Goal: Task Accomplishment & Management: Manage account settings

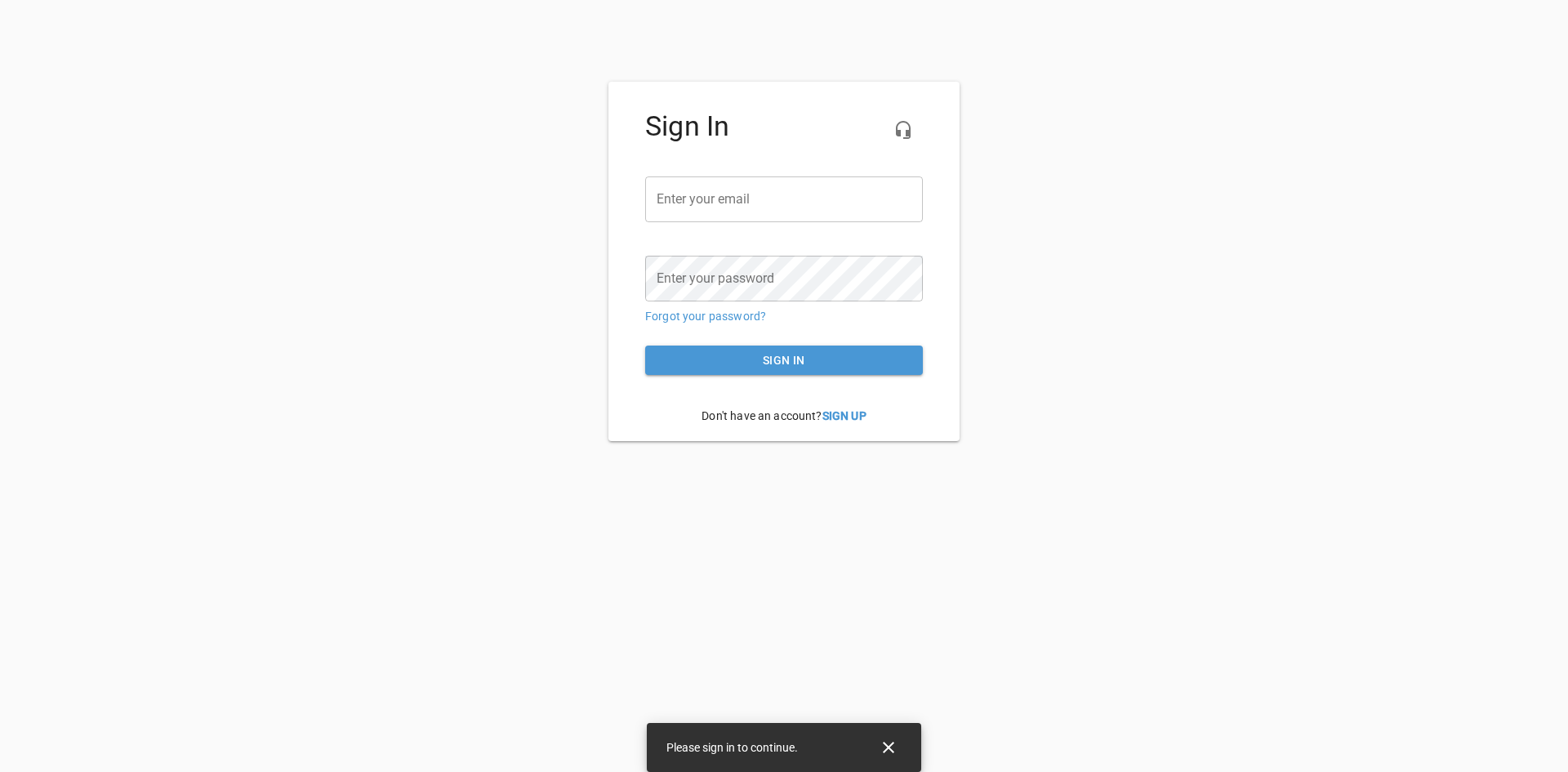
click at [681, 197] on input "email" at bounding box center [784, 199] width 278 height 45
click at [730, 318] on link "Forgot your password?" at bounding box center [705, 316] width 121 height 13
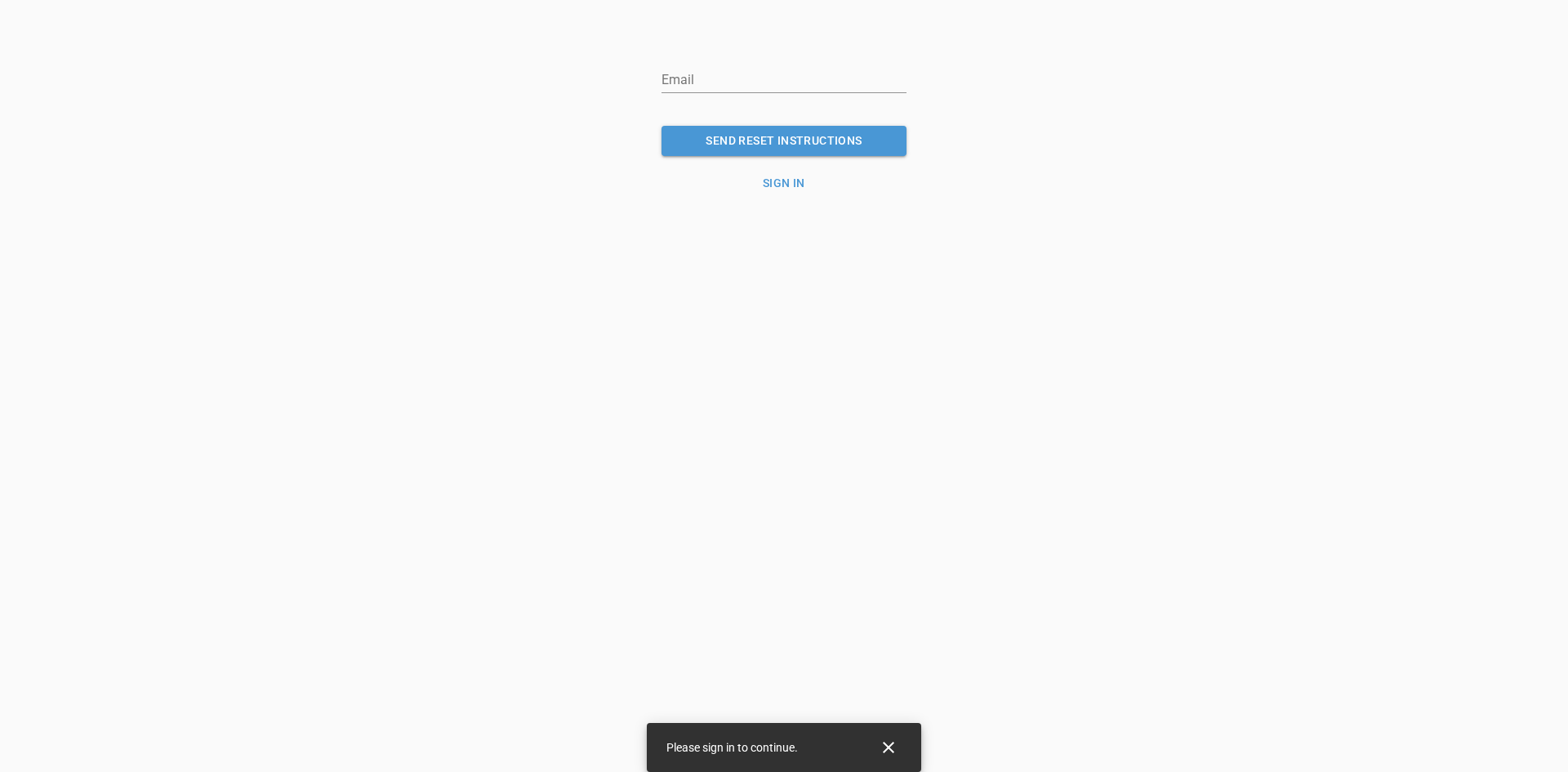
click at [725, 85] on input "email" at bounding box center [784, 80] width 245 height 27
type input "[PERSON_NAME][EMAIL_ADDRESS][DOMAIN_NAME]"
click at [661, 126] on button "SEND RESET INSTRUCTIONS" at bounding box center [784, 140] width 245 height 30
click at [717, 146] on span "SEND RESET INSTRUCTIONS" at bounding box center [784, 141] width 219 height 21
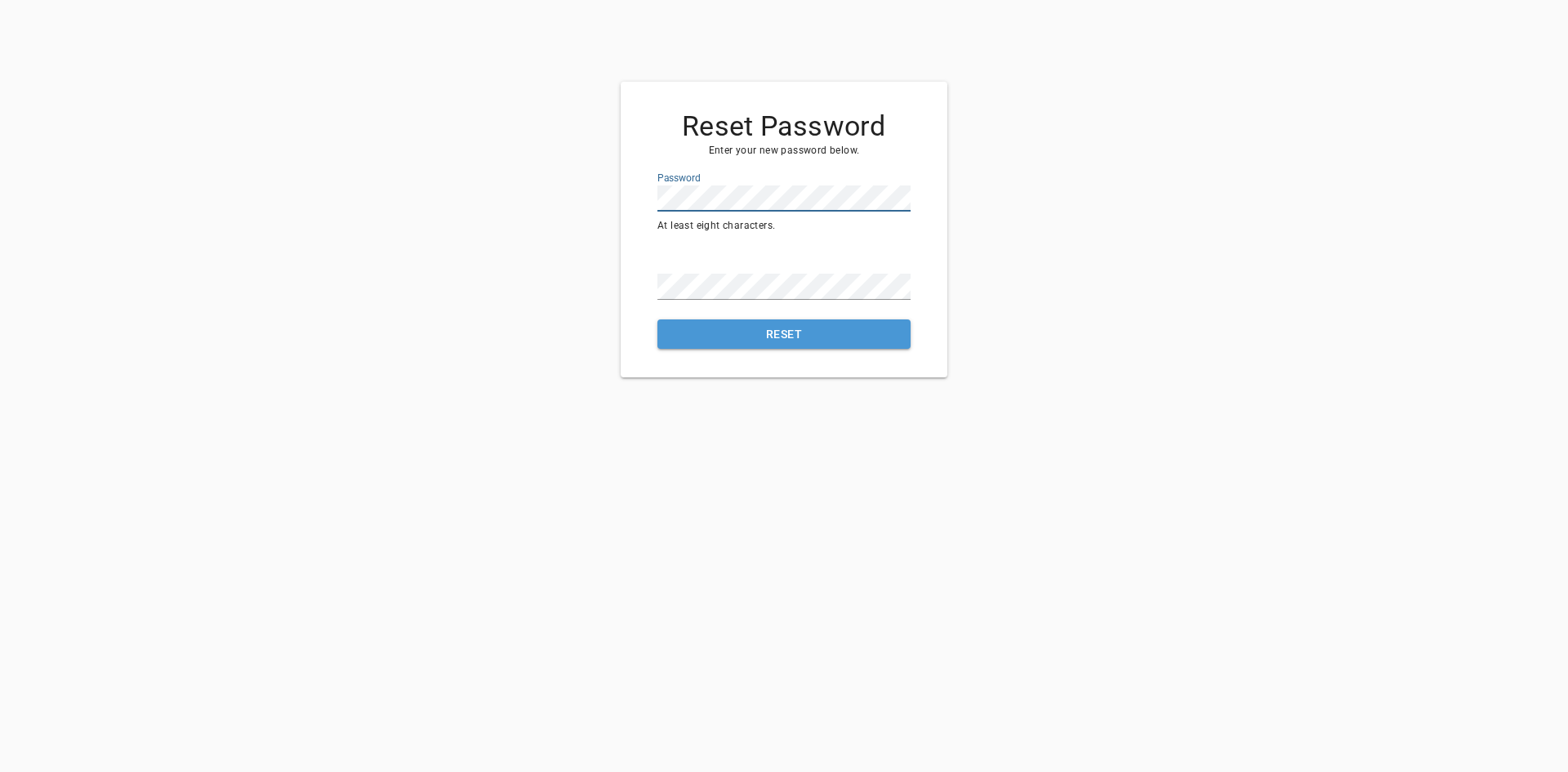
click at [628, 204] on div "Reset Password Enter your new password below. Password At least eight character…" at bounding box center [784, 229] width 327 height 296
click at [658, 319] on button "Reset" at bounding box center [784, 334] width 253 height 30
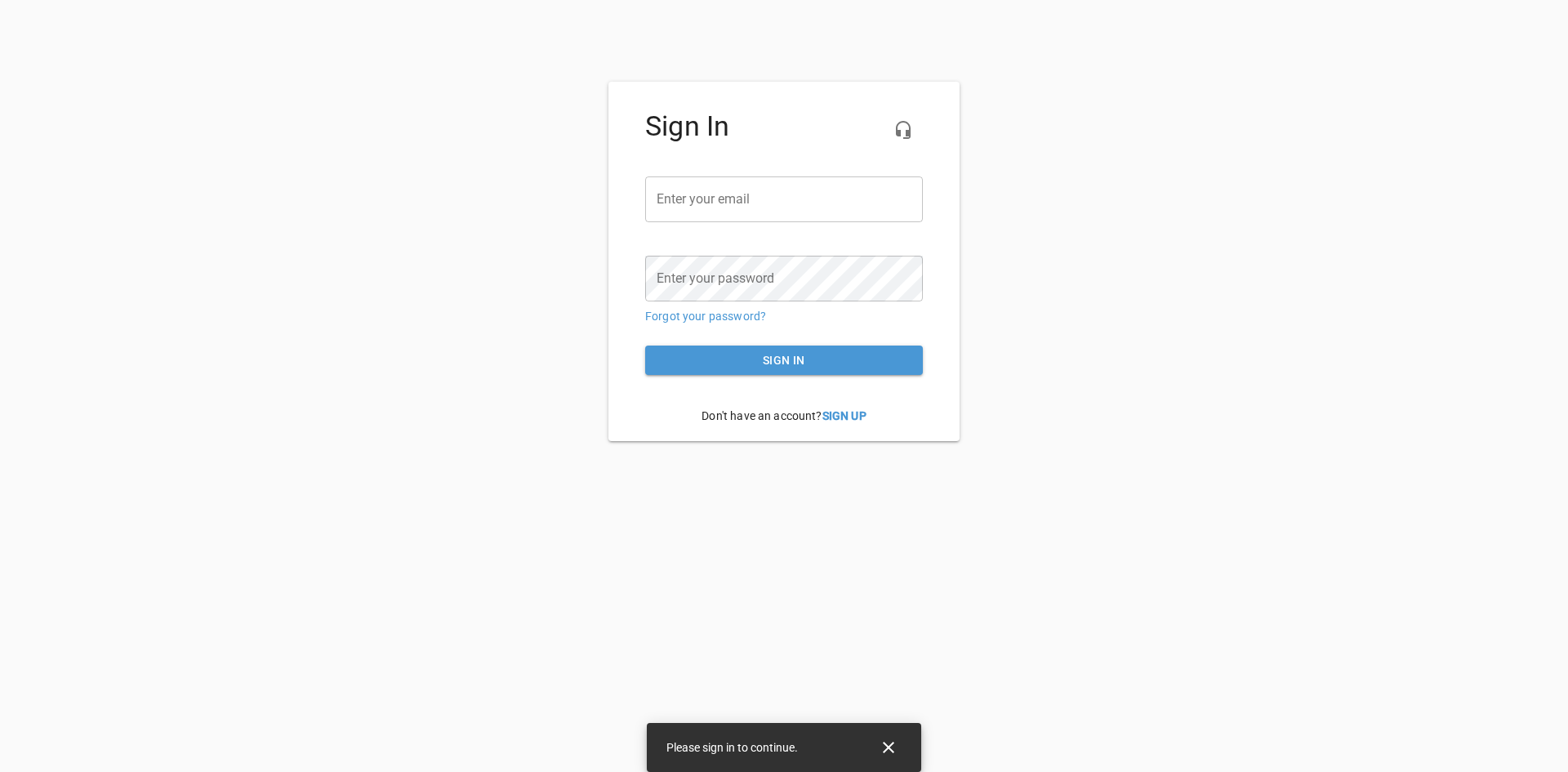
type input "[PERSON_NAME][EMAIL_ADDRESS][DOMAIN_NAME]"
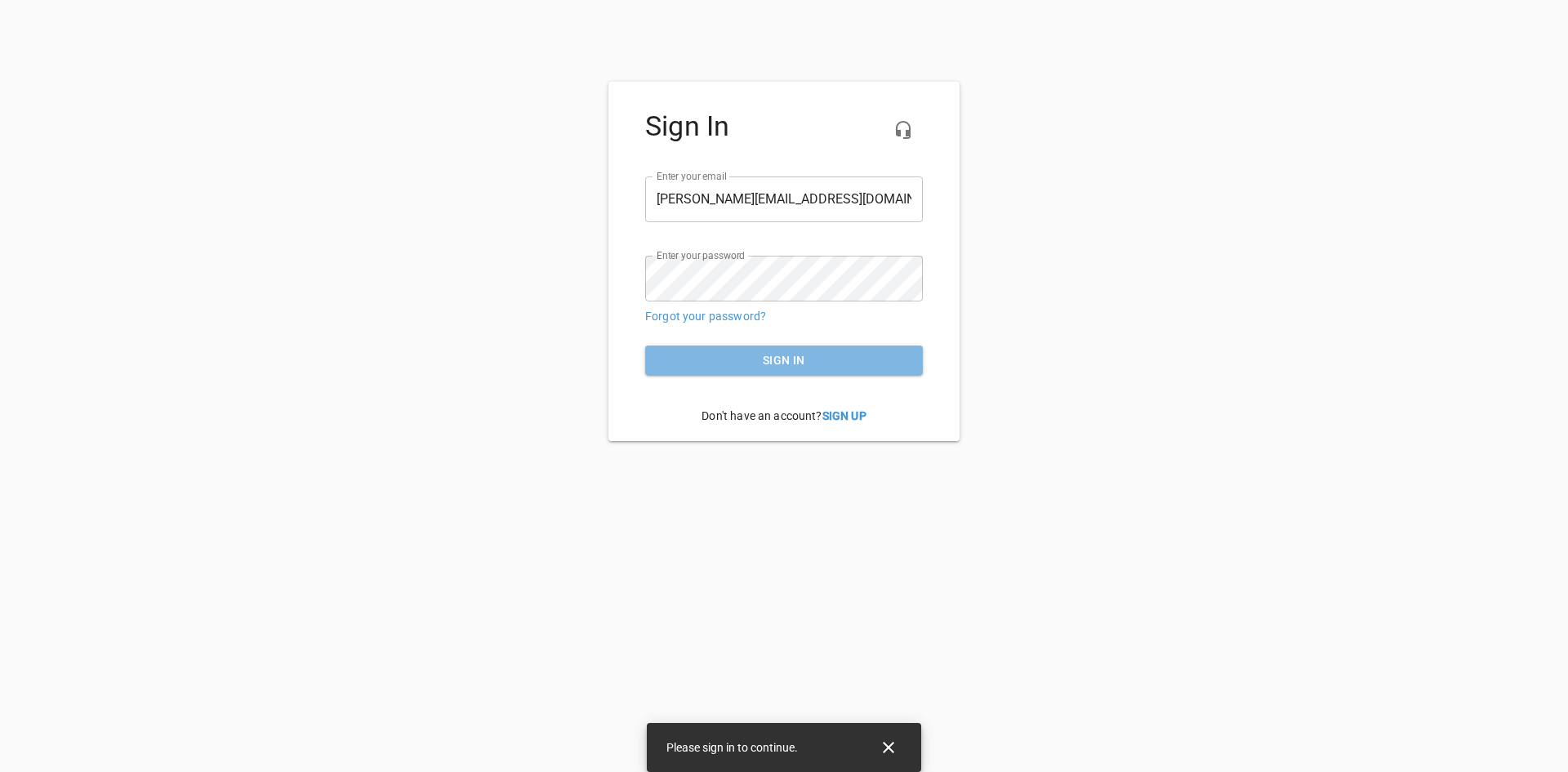
click at [735, 353] on span "Sign in" at bounding box center [784, 361] width 251 height 21
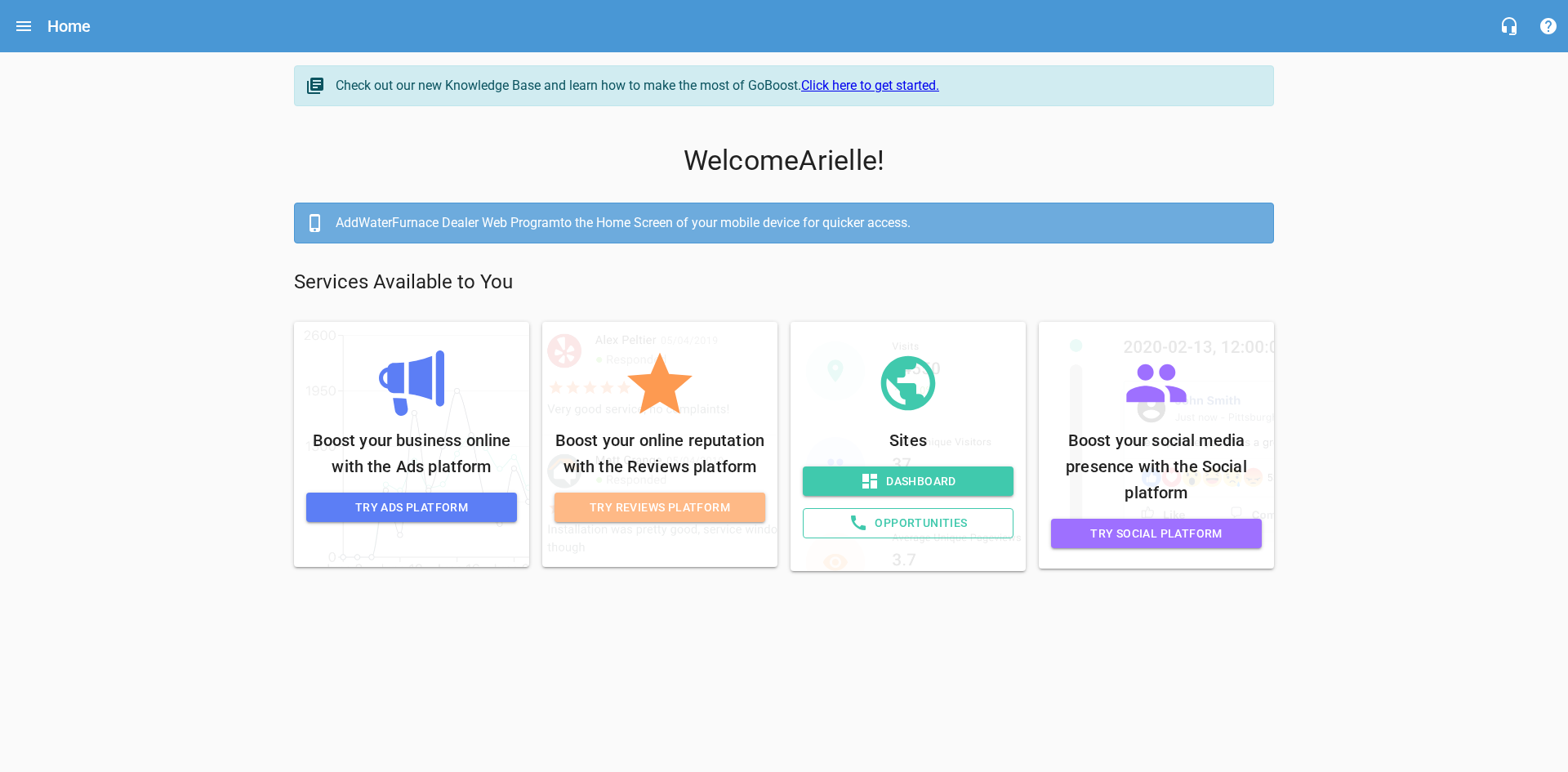
click at [725, 509] on span "Try Reviews Platform" at bounding box center [660, 508] width 185 height 21
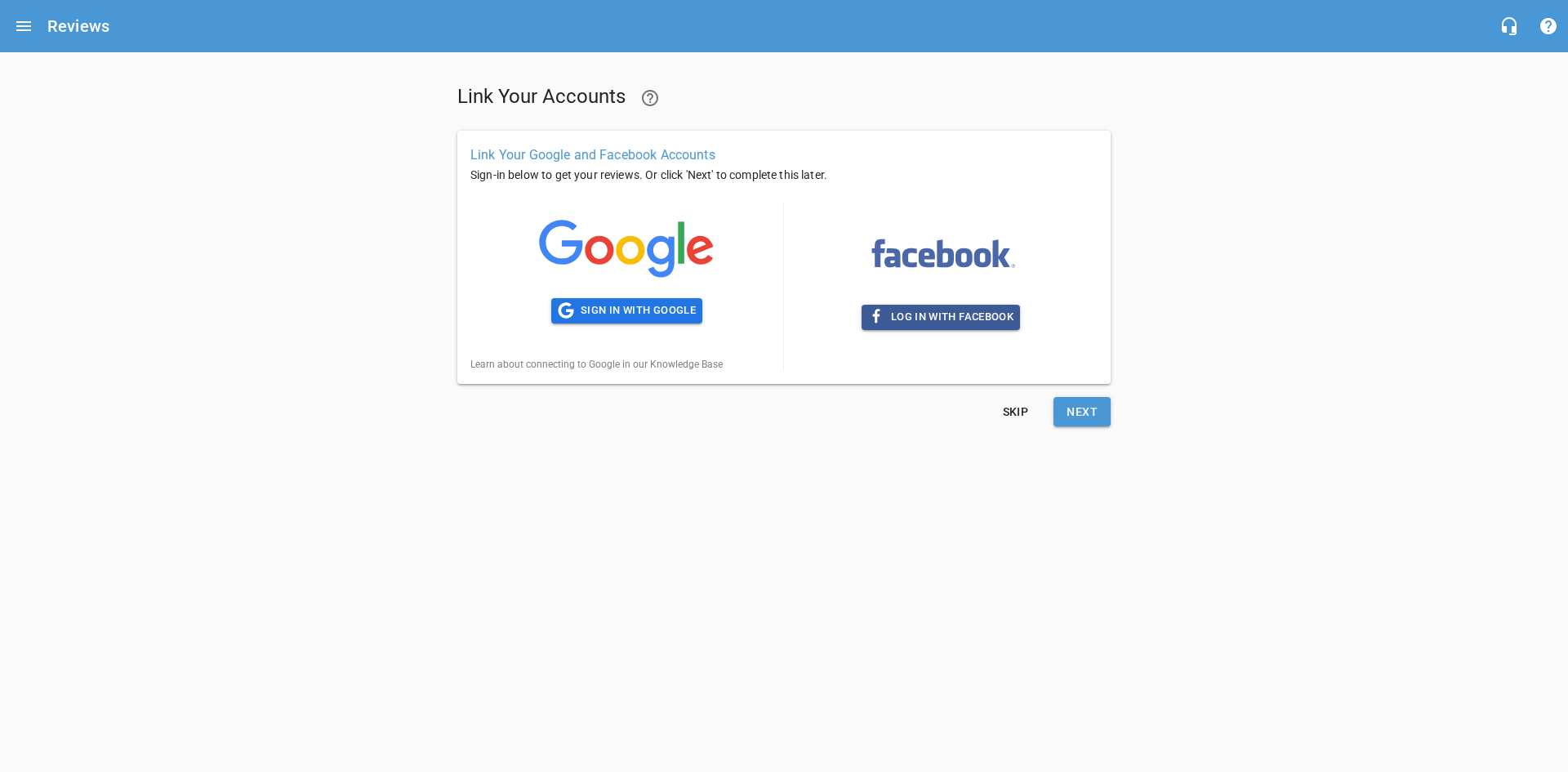
click at [1096, 413] on span "Next" at bounding box center [1082, 413] width 31 height 21
